Goal: Task Accomplishment & Management: Use online tool/utility

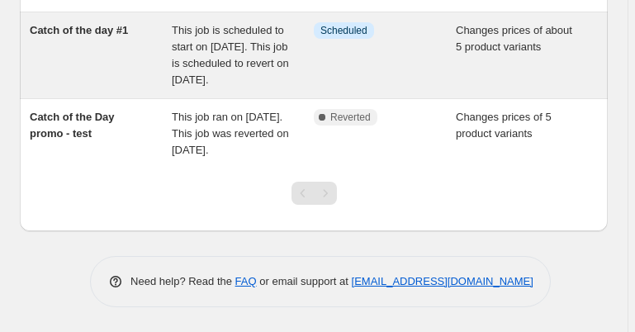
scroll to position [663, 0]
click at [220, 86] on span "This job is scheduled to start on [DATE]. This job is scheduled to revert on [D…" at bounding box center [230, 55] width 117 height 62
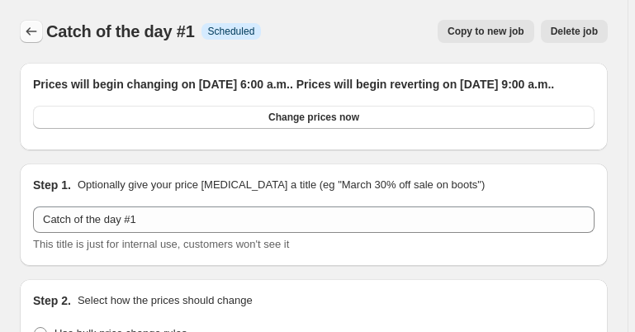
click at [26, 36] on icon "Price change jobs" at bounding box center [31, 31] width 17 height 17
